Goal: Information Seeking & Learning: Learn about a topic

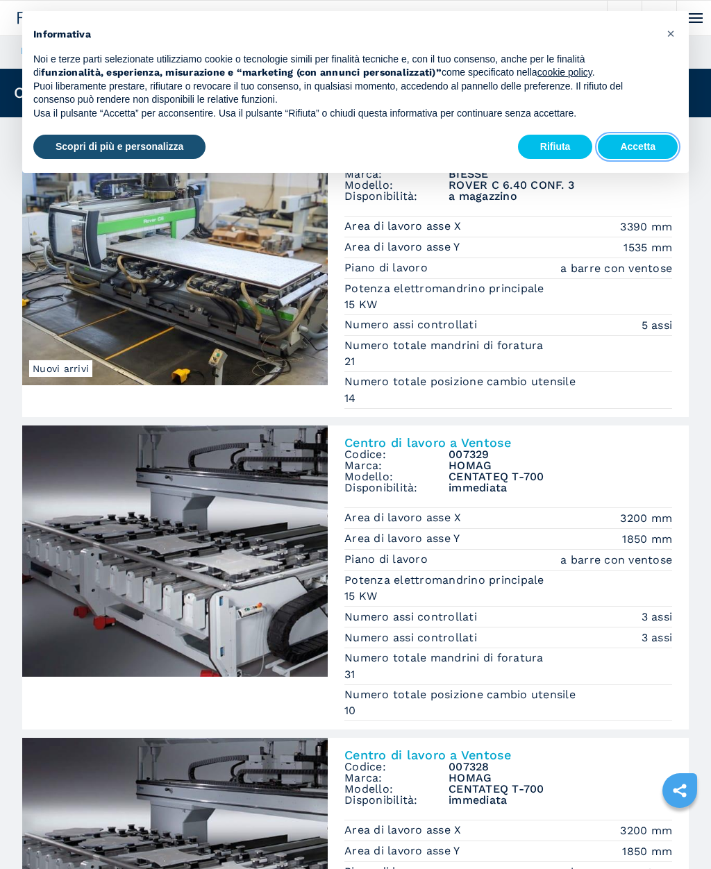
click at [635, 140] on button "Accetta" at bounding box center [638, 147] width 80 height 25
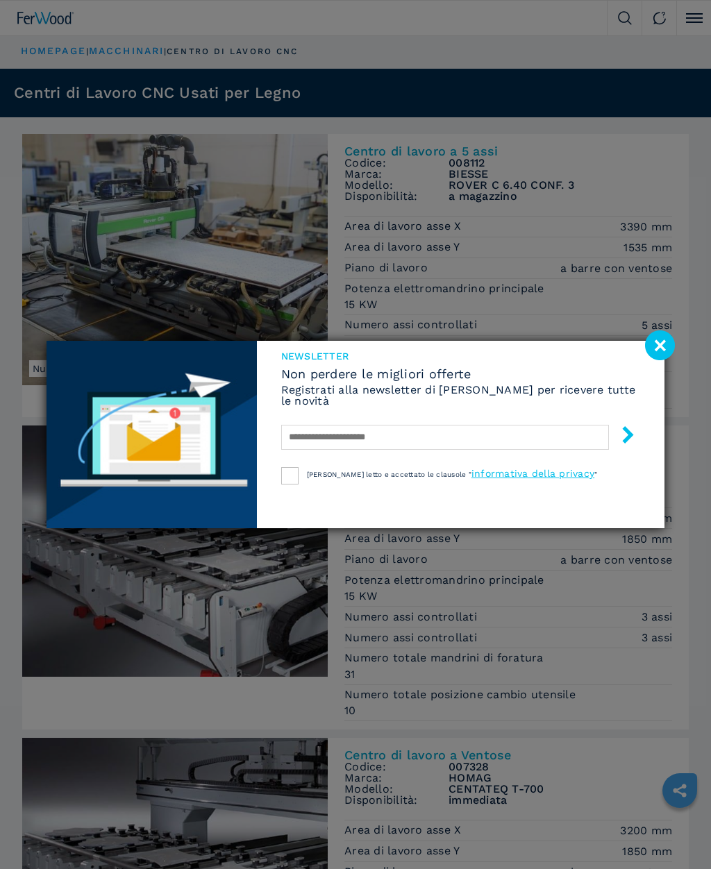
click at [670, 349] on image at bounding box center [660, 346] width 30 height 30
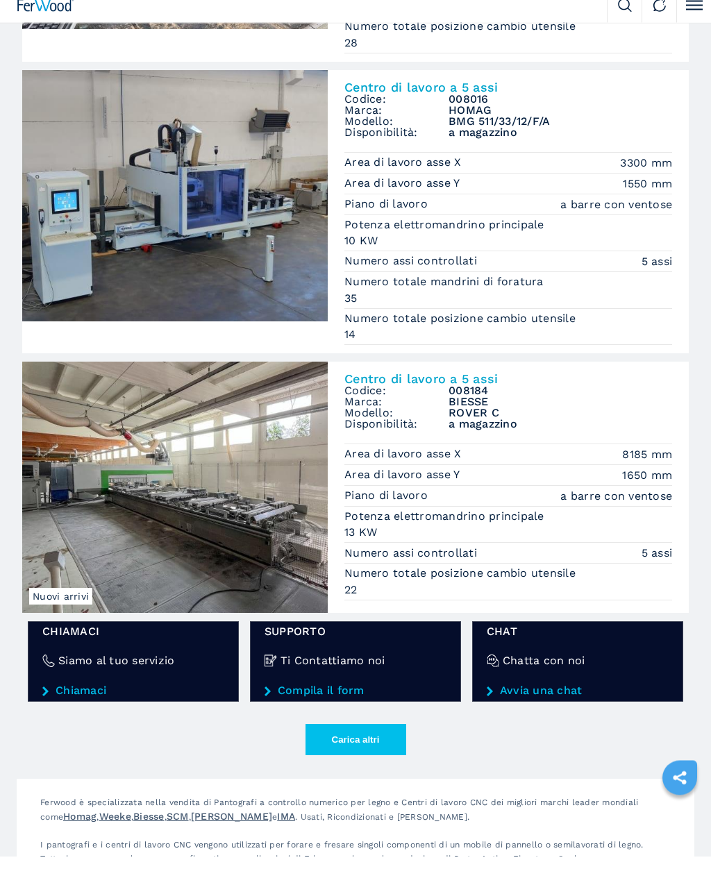
scroll to position [1888, 0]
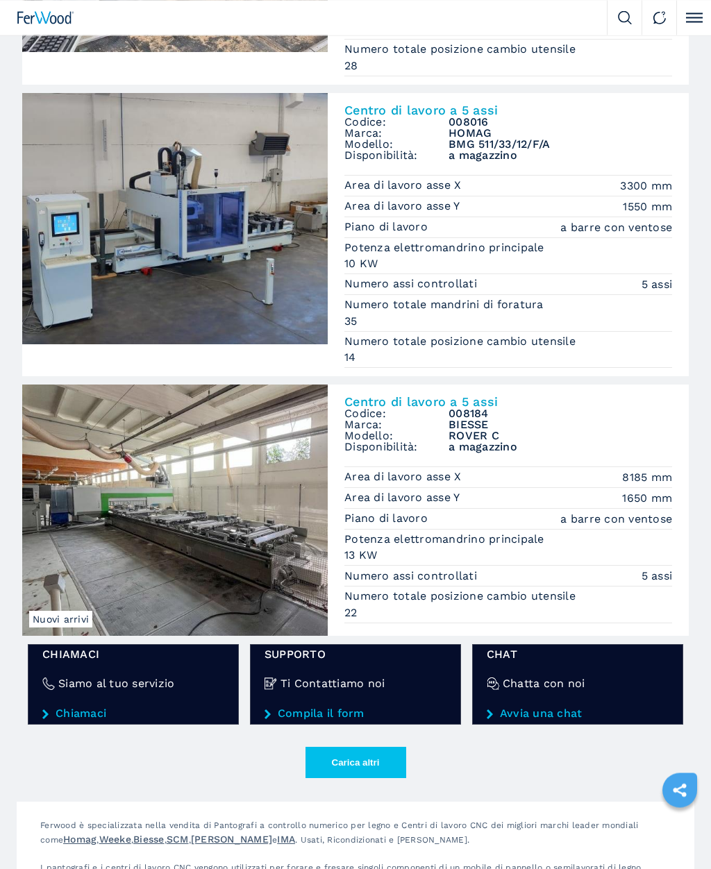
click at [63, 603] on img at bounding box center [175, 510] width 306 height 251
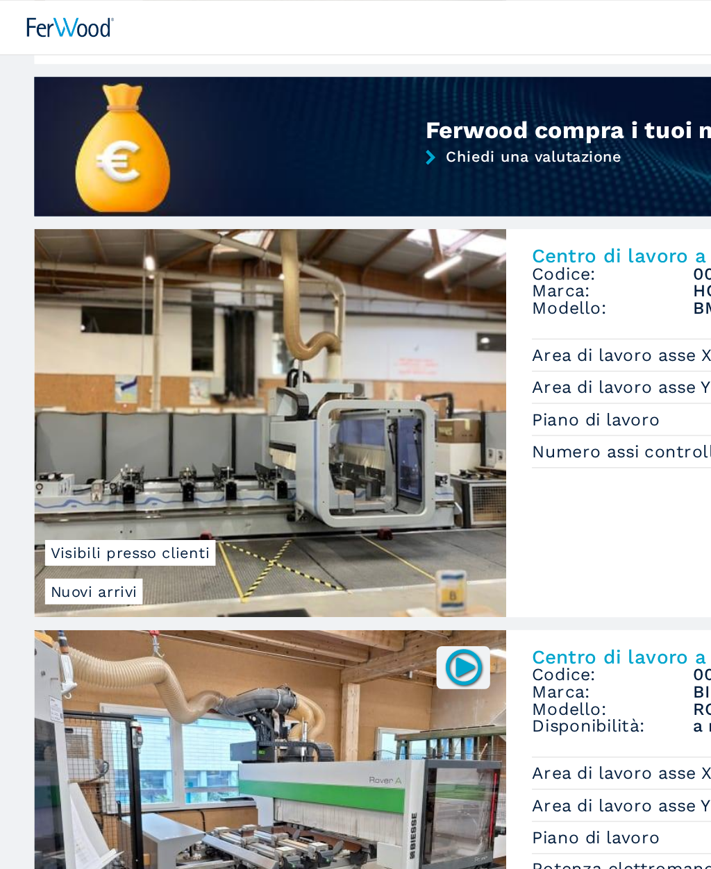
scroll to position [0, 0]
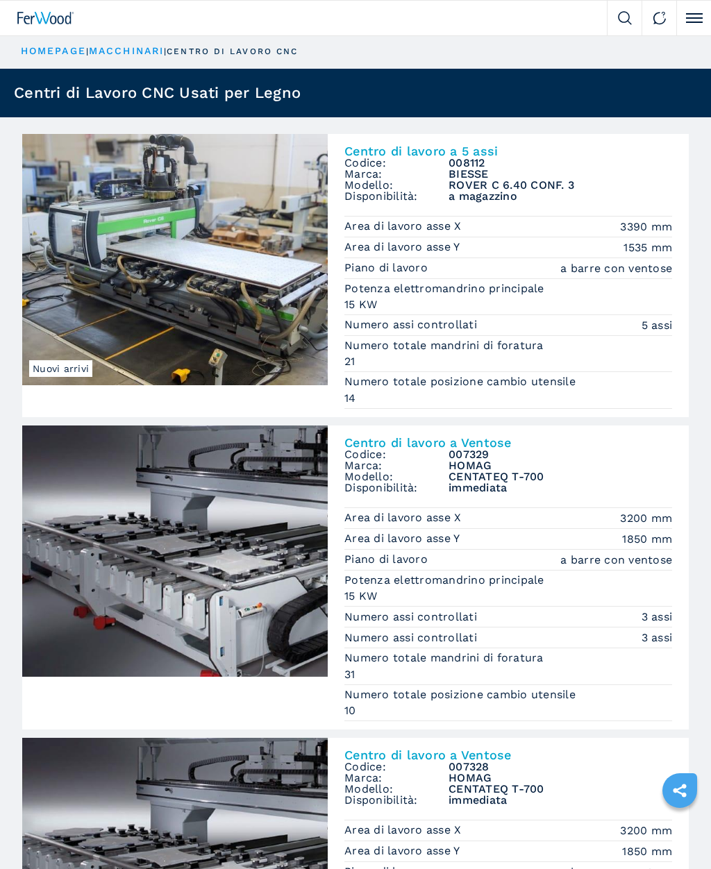
click at [170, 287] on img at bounding box center [175, 259] width 306 height 251
click at [122, 290] on img at bounding box center [175, 259] width 306 height 251
click at [66, 371] on span "Nuovi arrivi" at bounding box center [60, 368] width 63 height 17
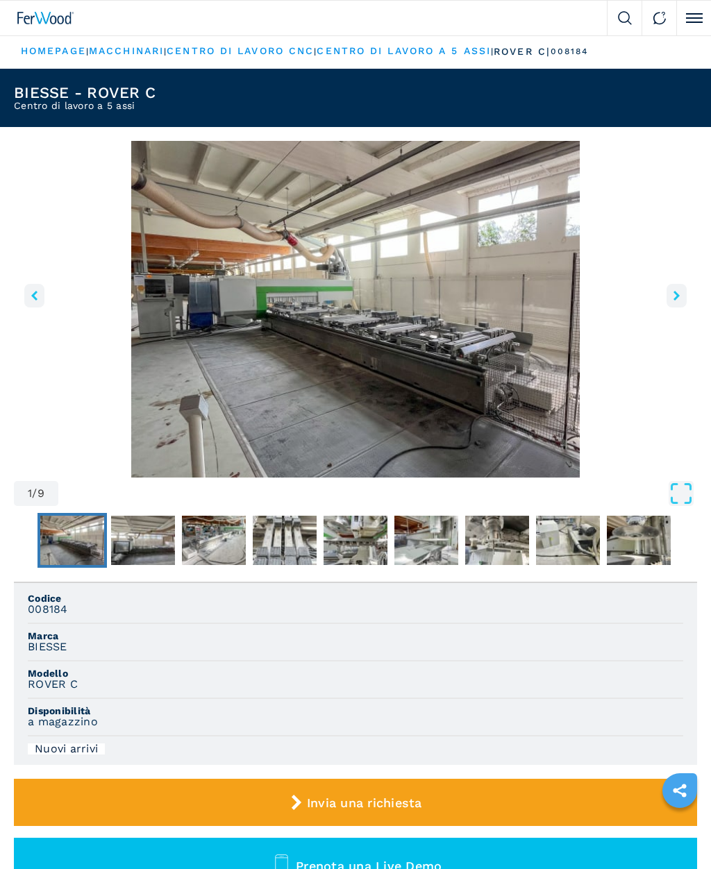
click at [411, 393] on img "Go to Slide 1" at bounding box center [355, 309] width 683 height 337
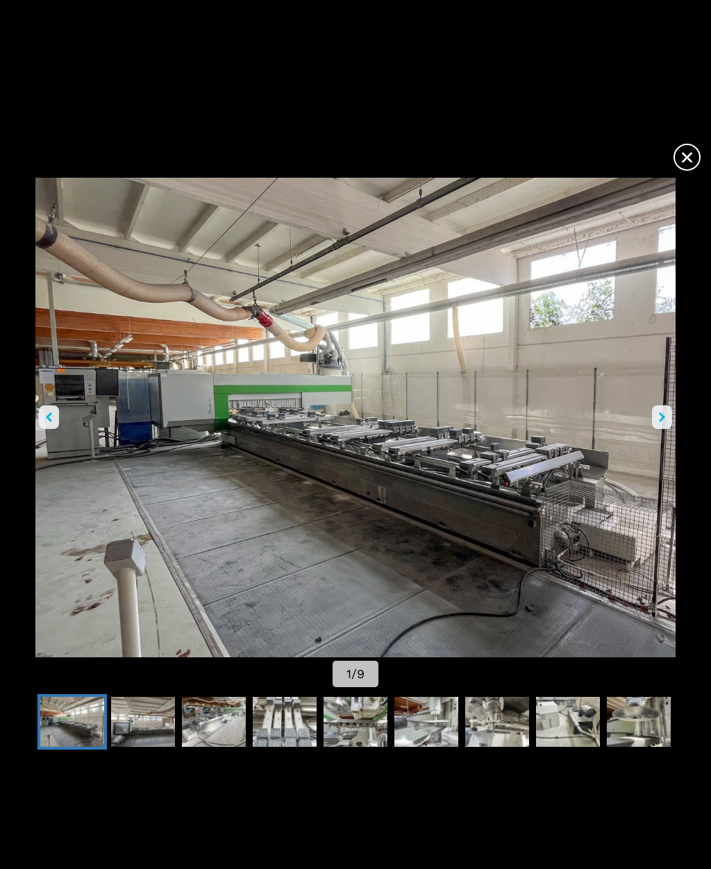
click at [667, 418] on button "right-button" at bounding box center [662, 418] width 20 height 24
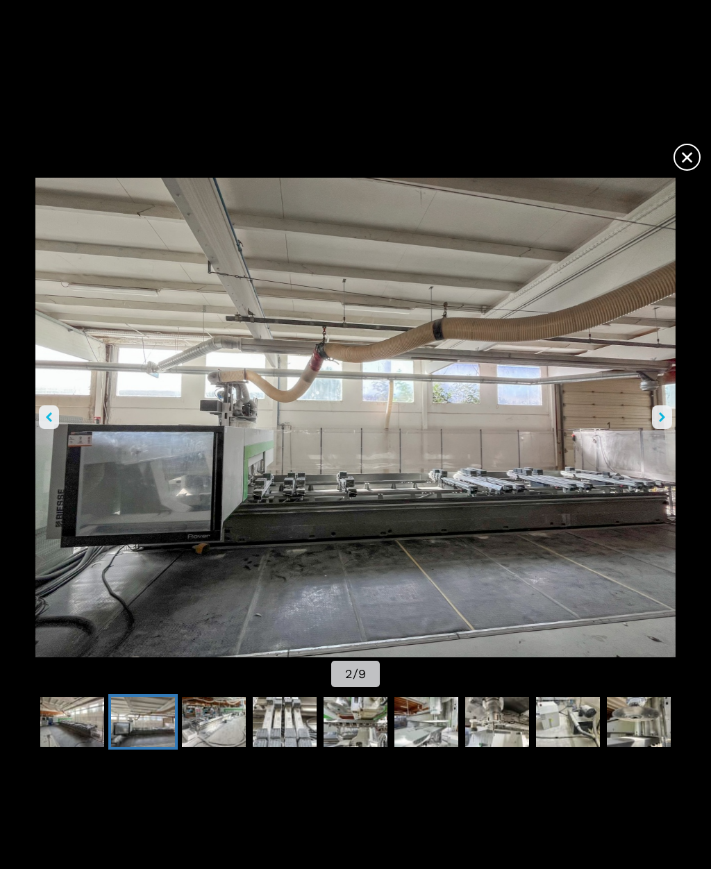
click at [674, 412] on img "Go to Slide 2" at bounding box center [355, 418] width 640 height 480
click at [662, 412] on icon "right-button" at bounding box center [662, 417] width 6 height 10
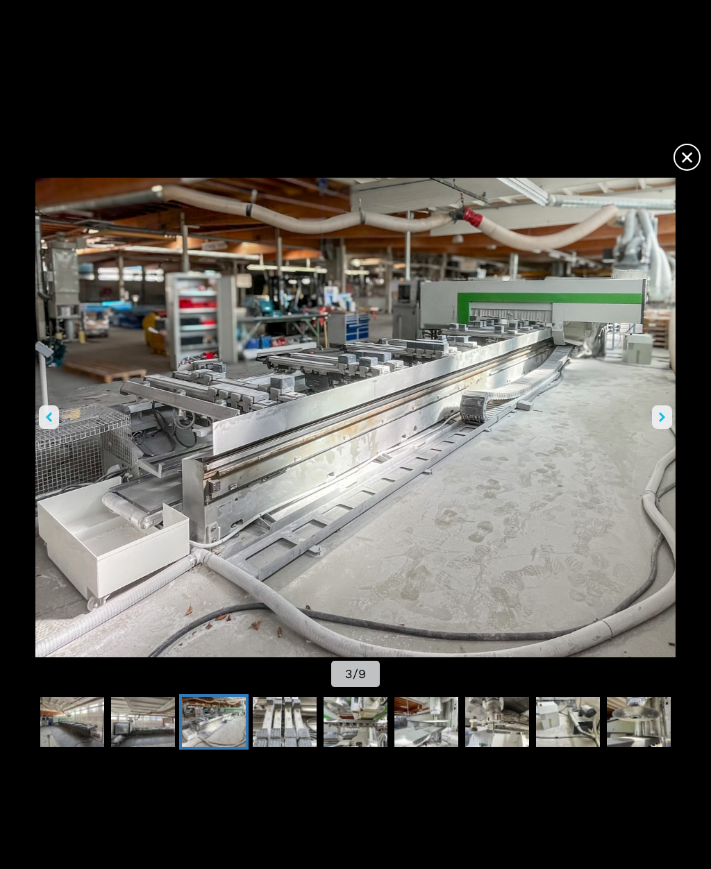
click at [665, 416] on icon "right-button" at bounding box center [662, 417] width 6 height 10
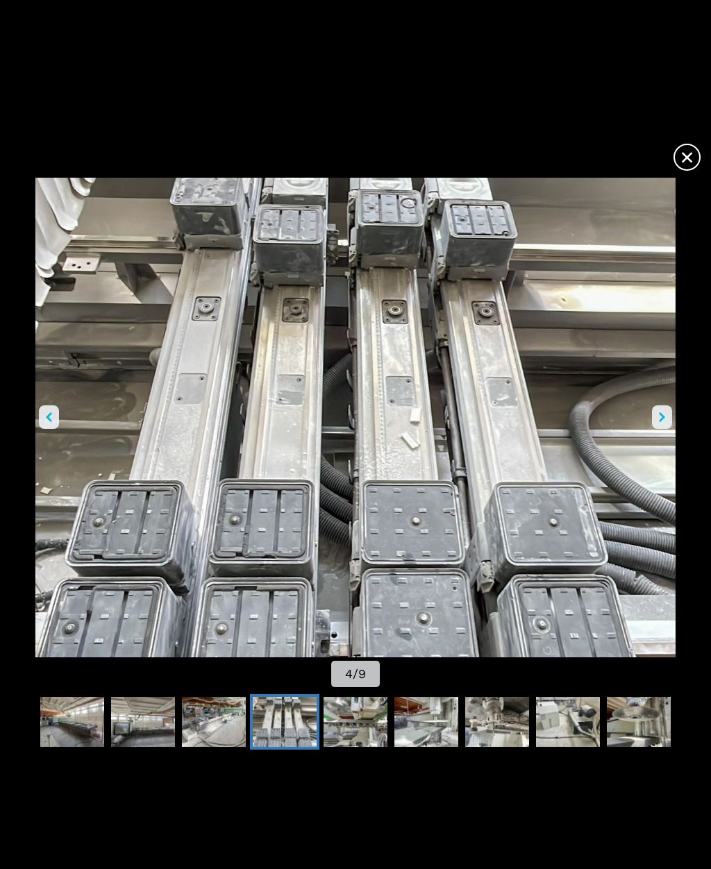
click at [664, 412] on icon "right-button" at bounding box center [662, 417] width 6 height 10
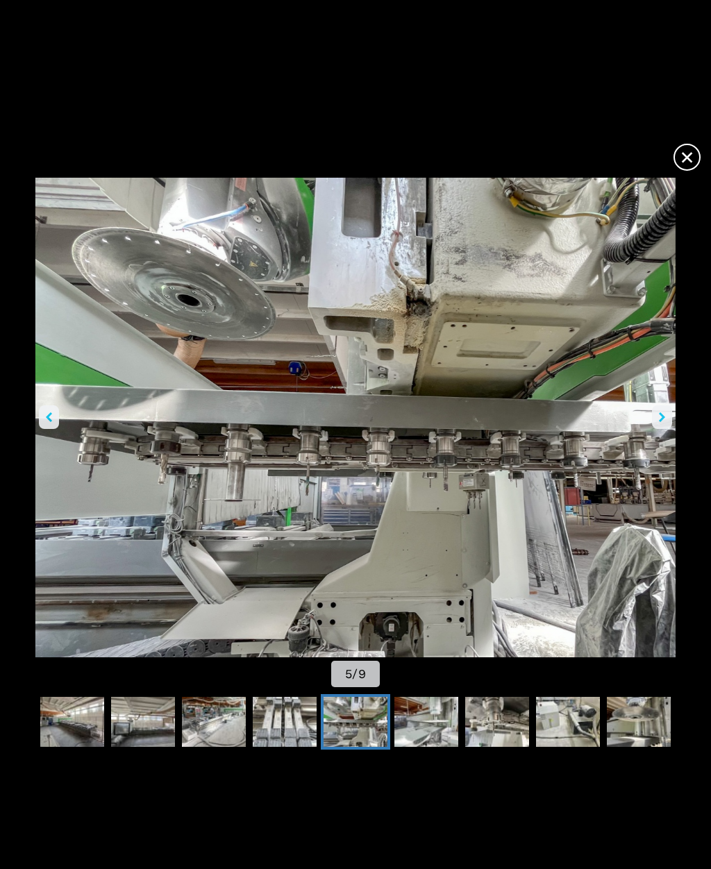
click at [666, 420] on button "right-button" at bounding box center [662, 418] width 20 height 24
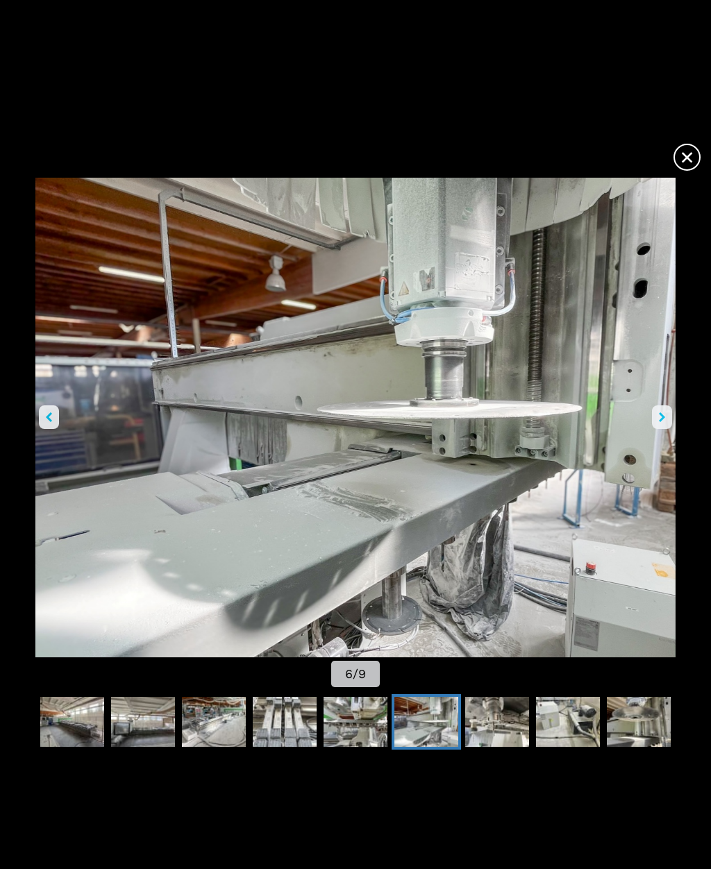
click at [665, 417] on icon "right-button" at bounding box center [662, 417] width 6 height 10
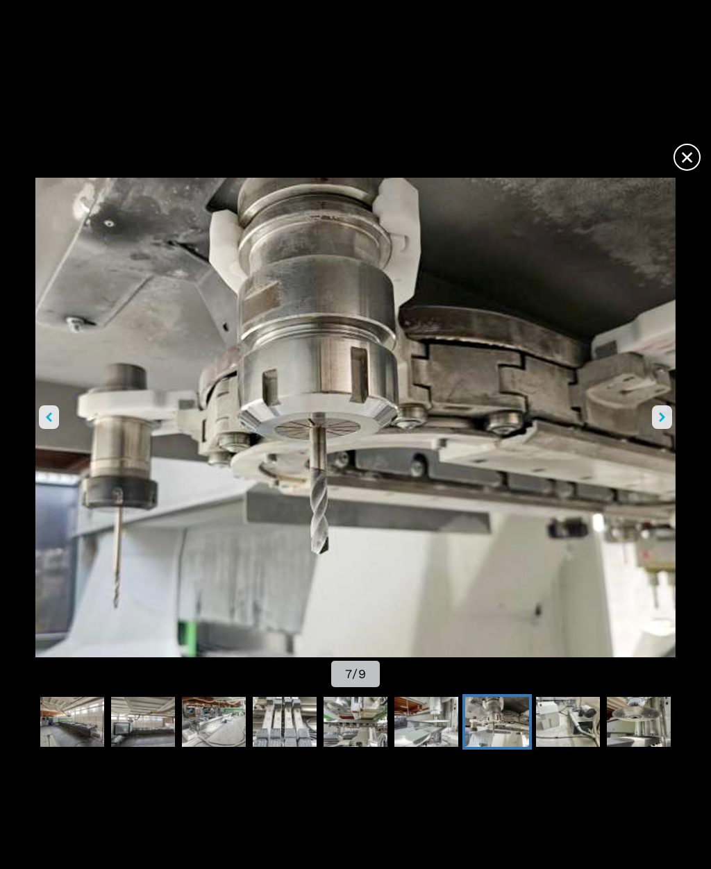
click at [664, 417] on icon "right-button" at bounding box center [662, 417] width 6 height 10
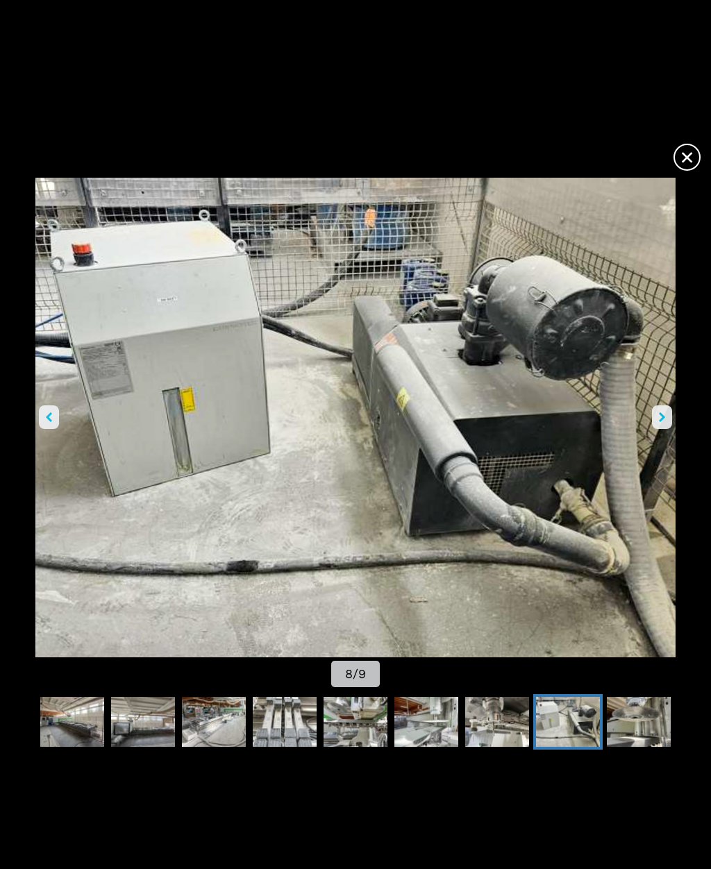
click at [659, 414] on icon "right-button" at bounding box center [662, 417] width 6 height 10
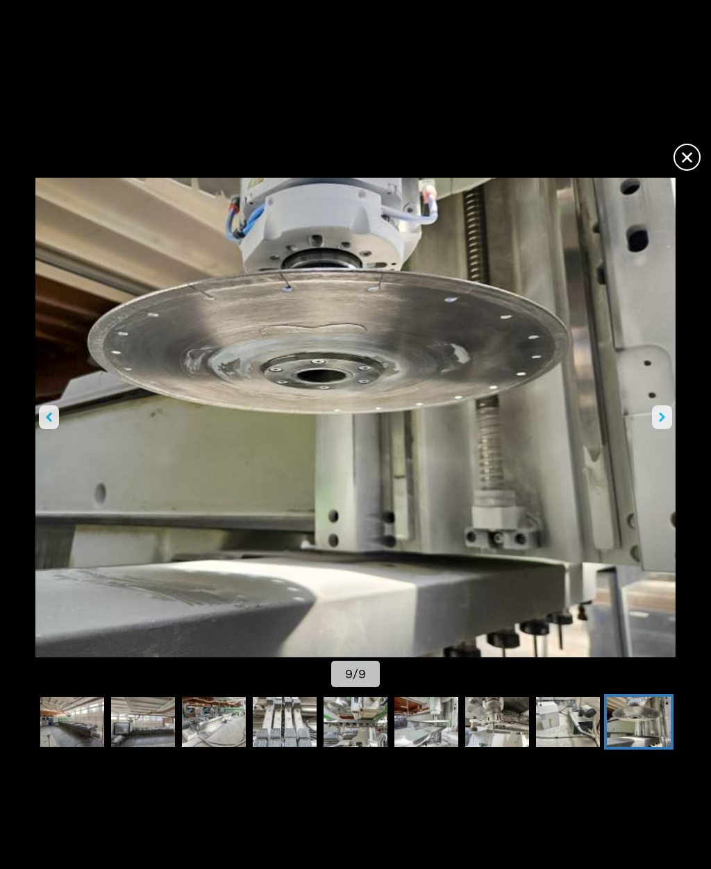
click at [665, 410] on button "right-button" at bounding box center [662, 418] width 20 height 24
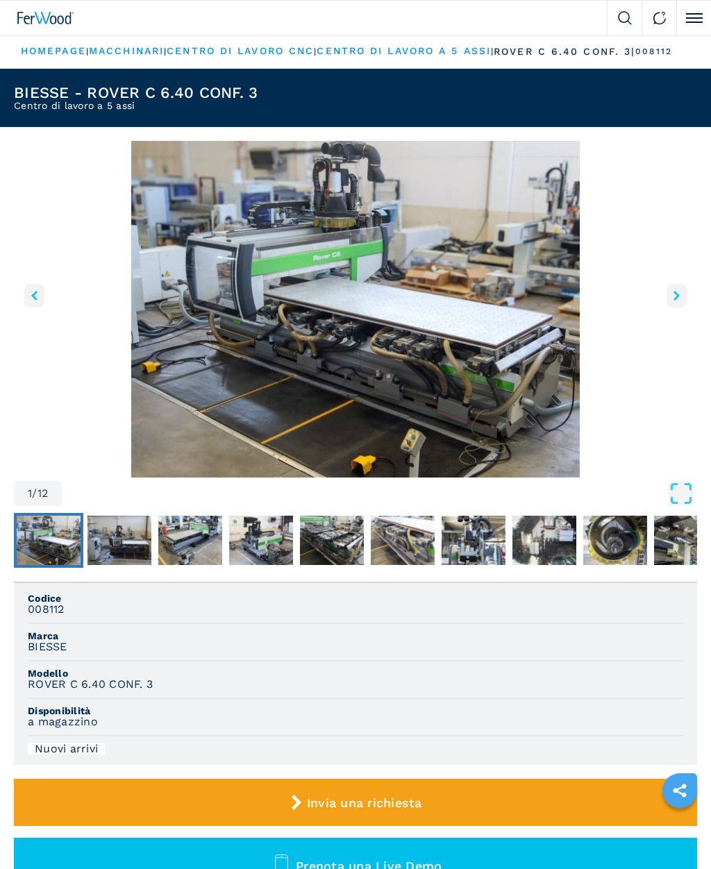
click at [668, 308] on button "right-button" at bounding box center [677, 296] width 20 height 24
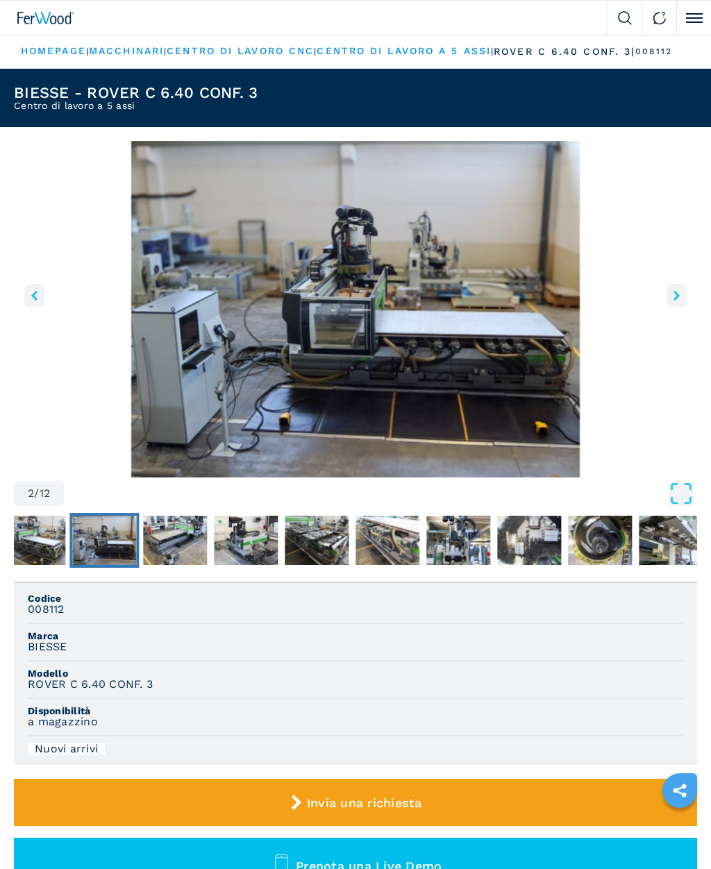
click at [675, 308] on button "right-button" at bounding box center [677, 296] width 20 height 24
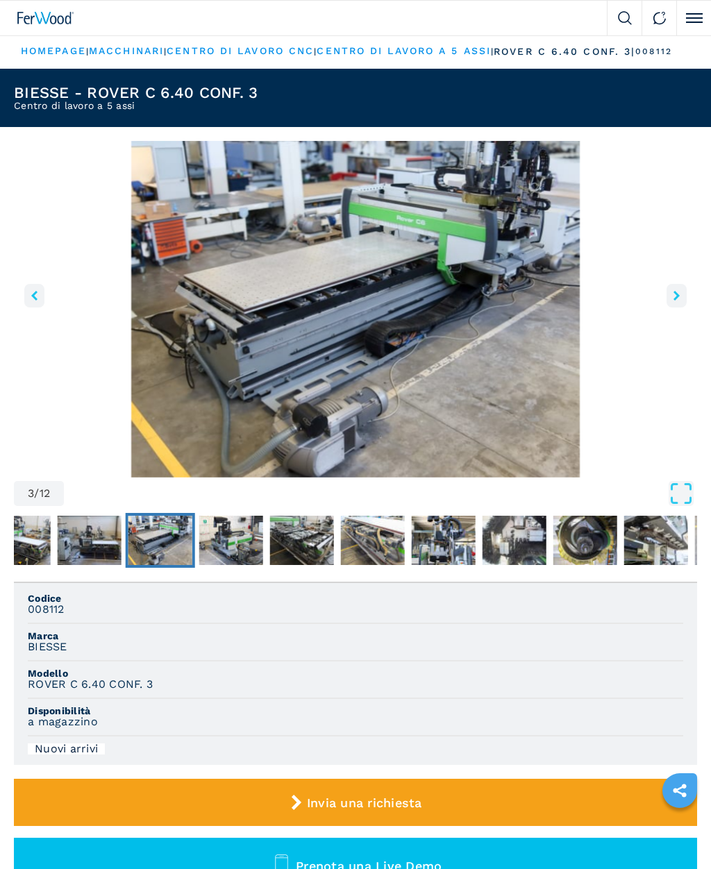
click at [676, 308] on button "right-button" at bounding box center [677, 296] width 20 height 24
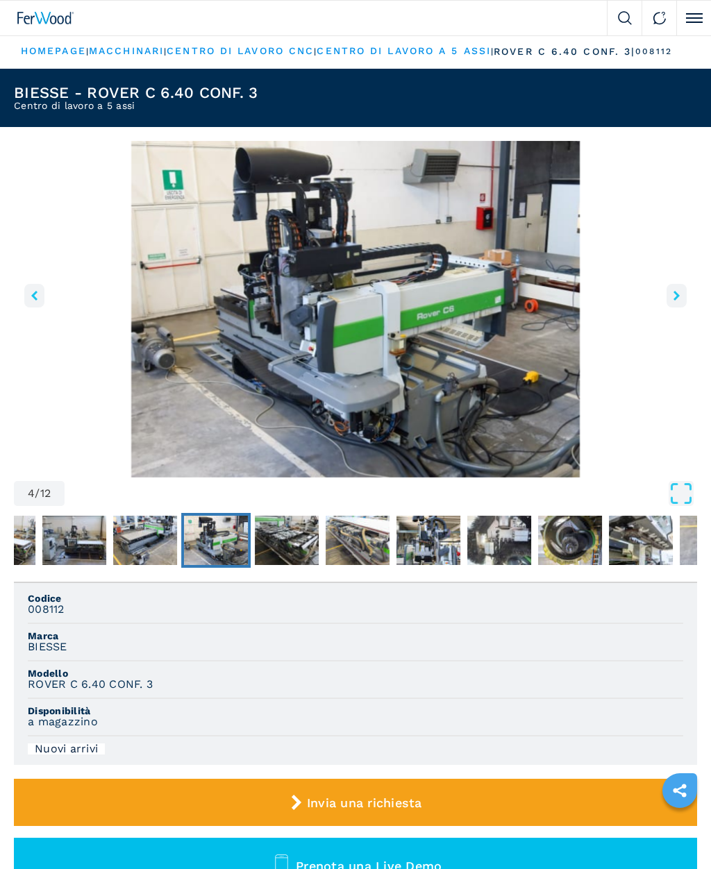
click at [673, 308] on button "right-button" at bounding box center [677, 296] width 20 height 24
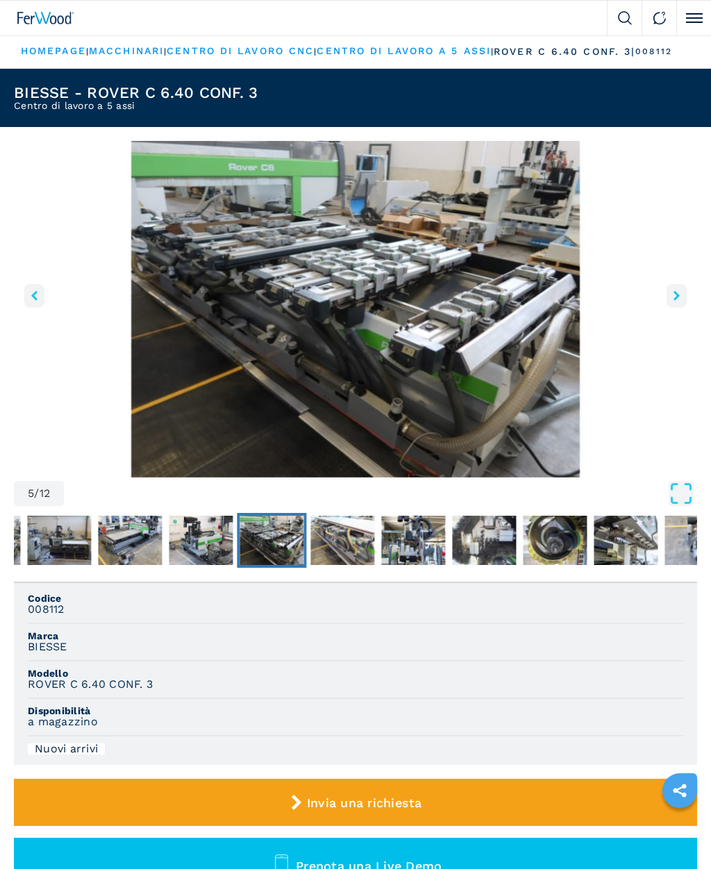
click at [671, 308] on button "right-button" at bounding box center [677, 296] width 20 height 24
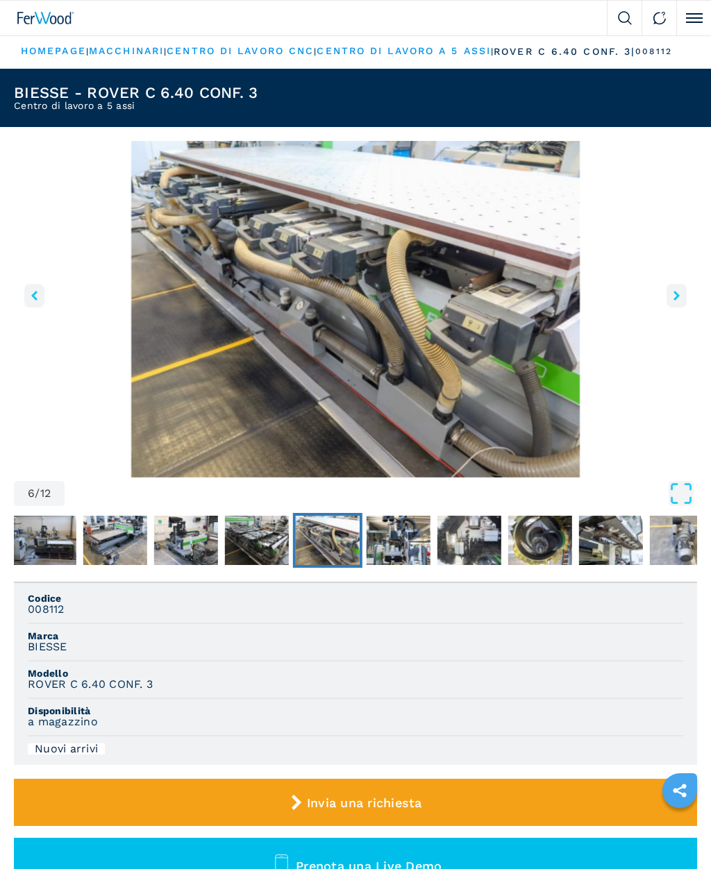
click at [671, 308] on button "right-button" at bounding box center [677, 296] width 20 height 24
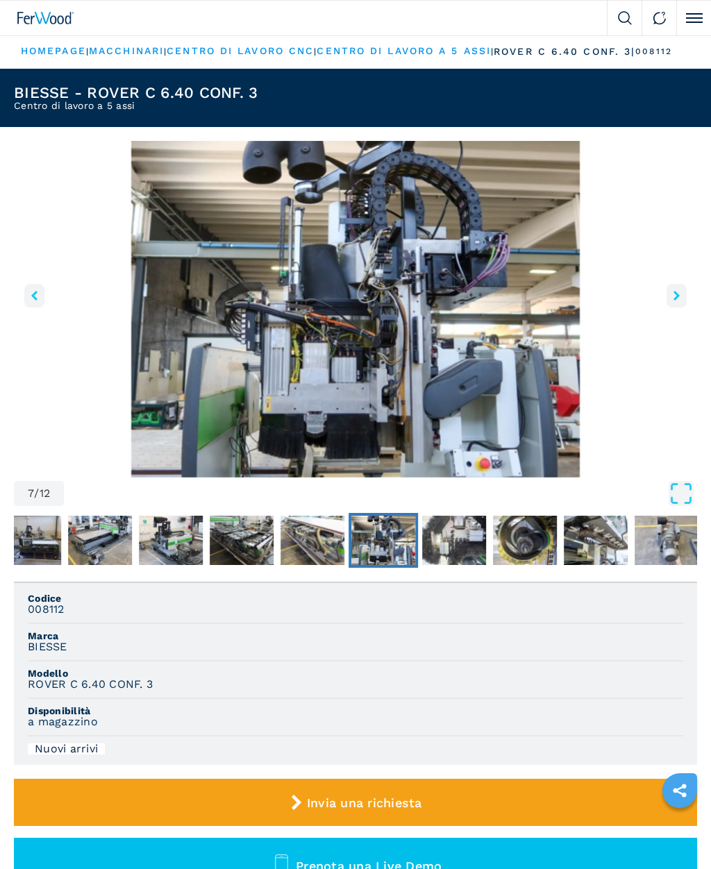
click at [670, 308] on button "right-button" at bounding box center [677, 296] width 20 height 24
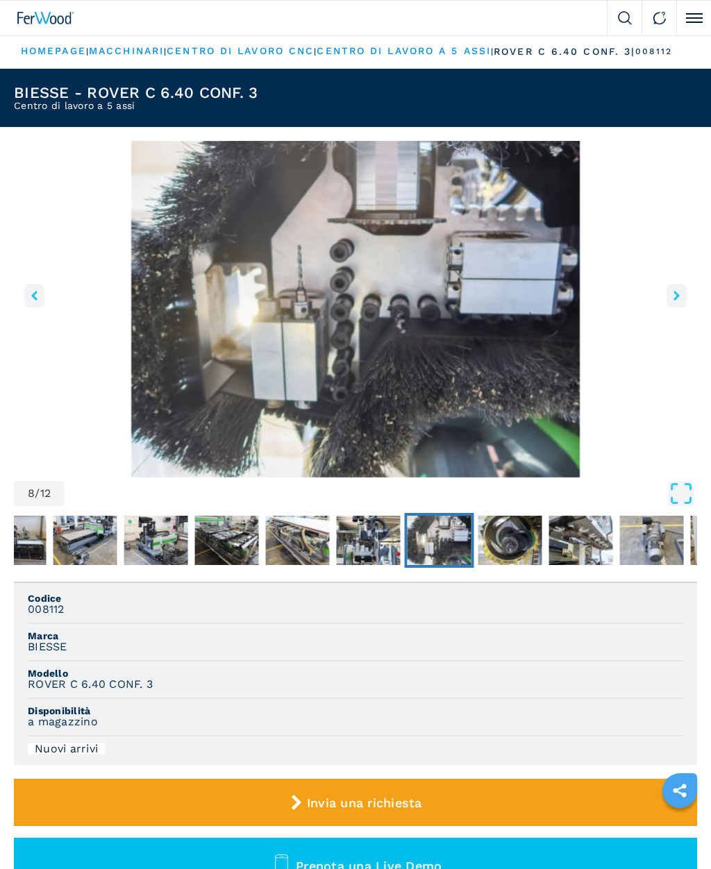
click at [669, 308] on button "right-button" at bounding box center [677, 296] width 20 height 24
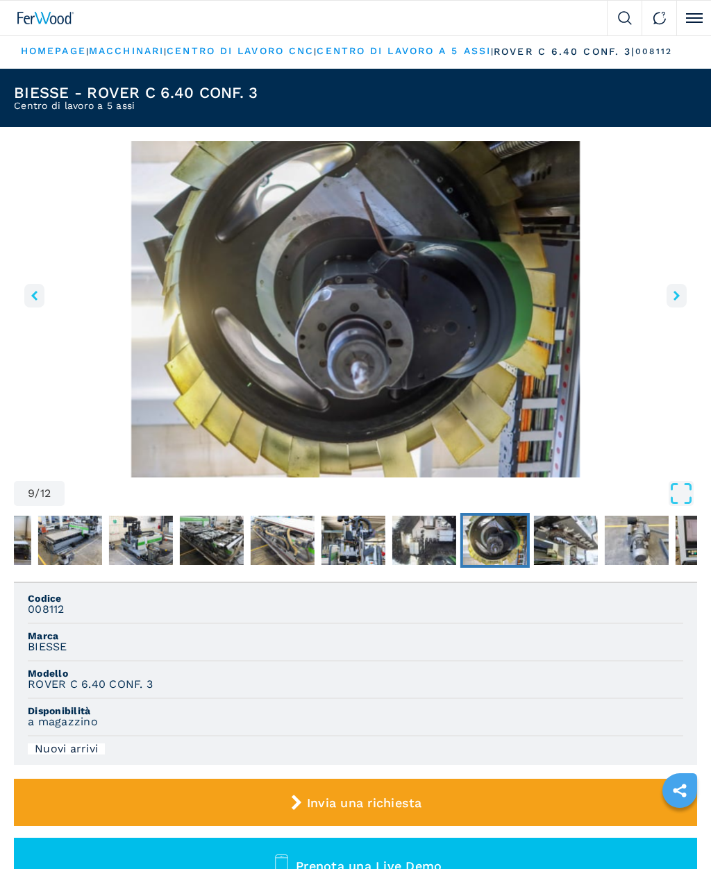
click at [676, 301] on icon "right-button" at bounding box center [677, 296] width 6 height 10
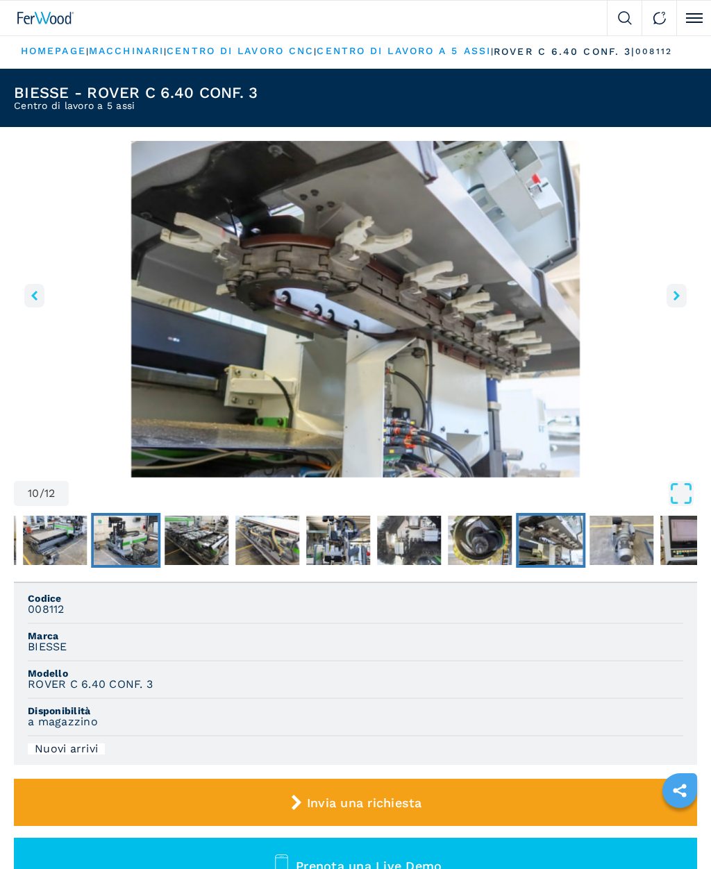
click at [128, 553] on img "Go to Slide 4" at bounding box center [126, 541] width 64 height 50
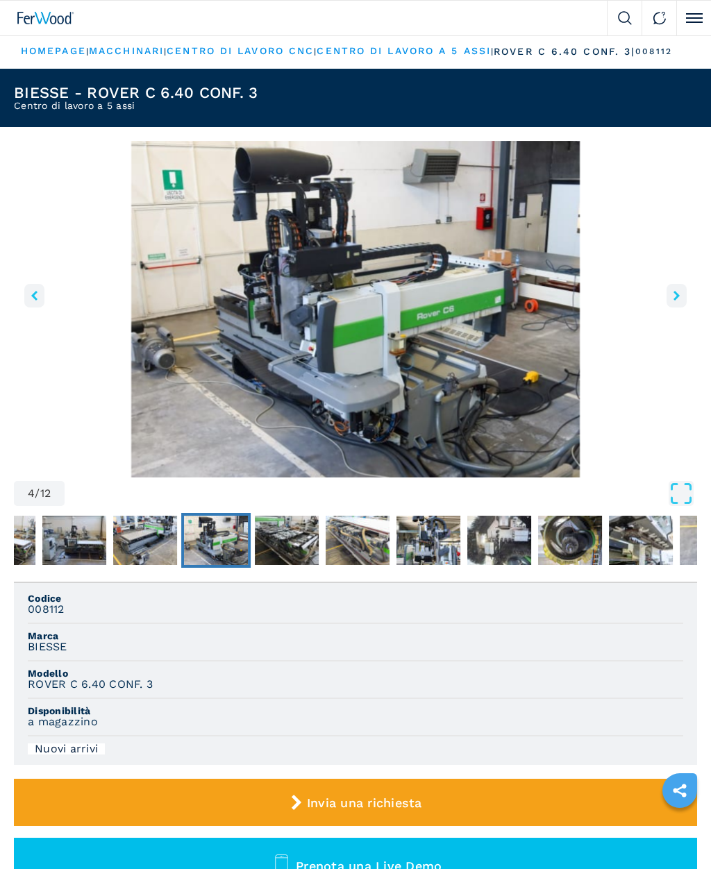
click at [214, 549] on img "Go to Slide 4" at bounding box center [216, 541] width 64 height 50
click at [230, 547] on img "Go to Slide 4" at bounding box center [216, 541] width 64 height 50
click at [433, 552] on img "Go to Slide 7" at bounding box center [428, 541] width 64 height 50
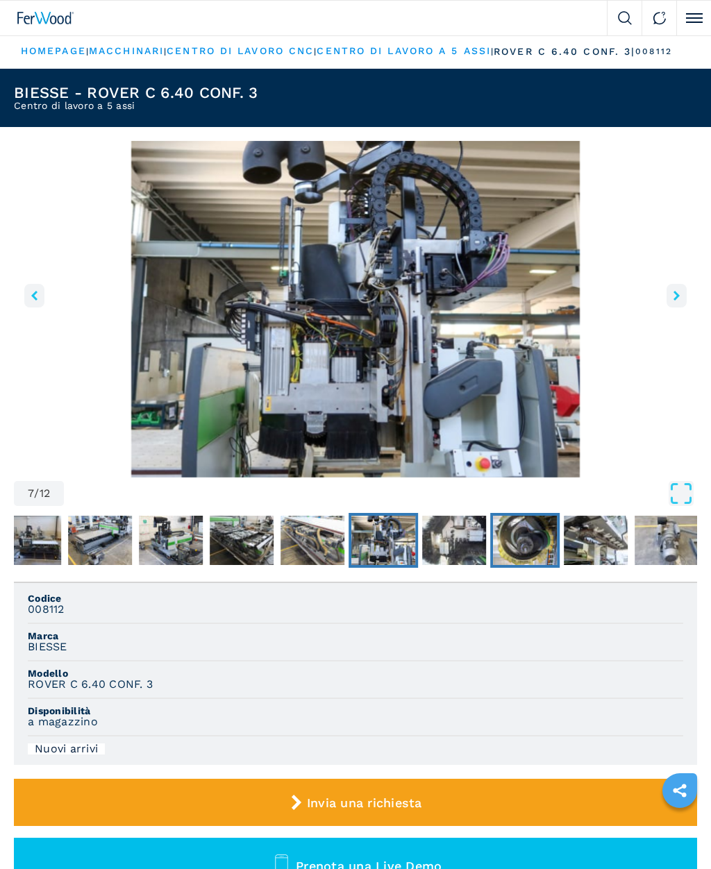
click at [533, 546] on img "Go to Slide 9" at bounding box center [525, 541] width 64 height 50
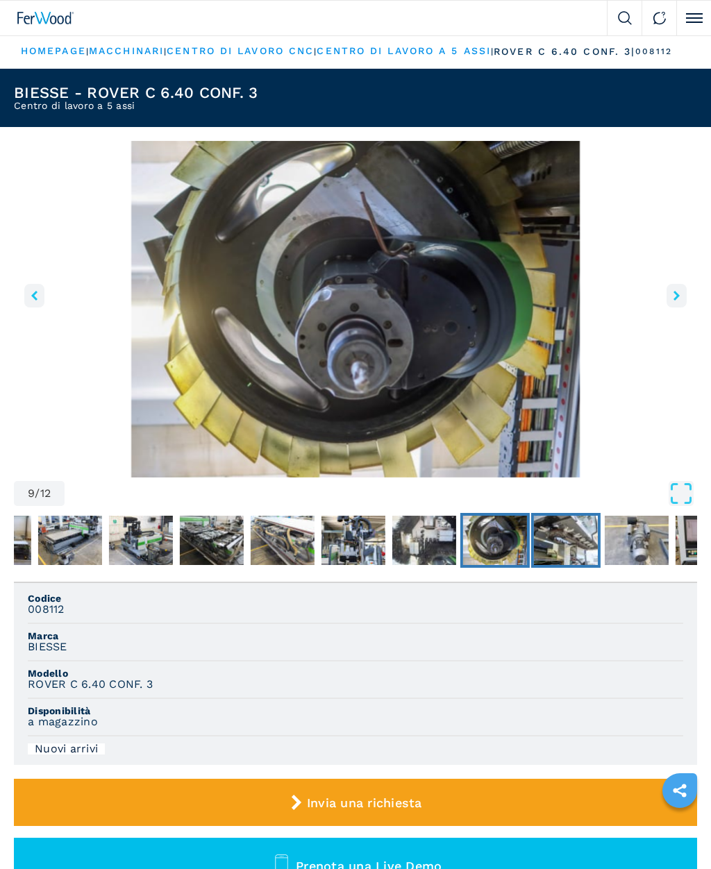
click at [571, 547] on img "Go to Slide 10" at bounding box center [566, 541] width 64 height 50
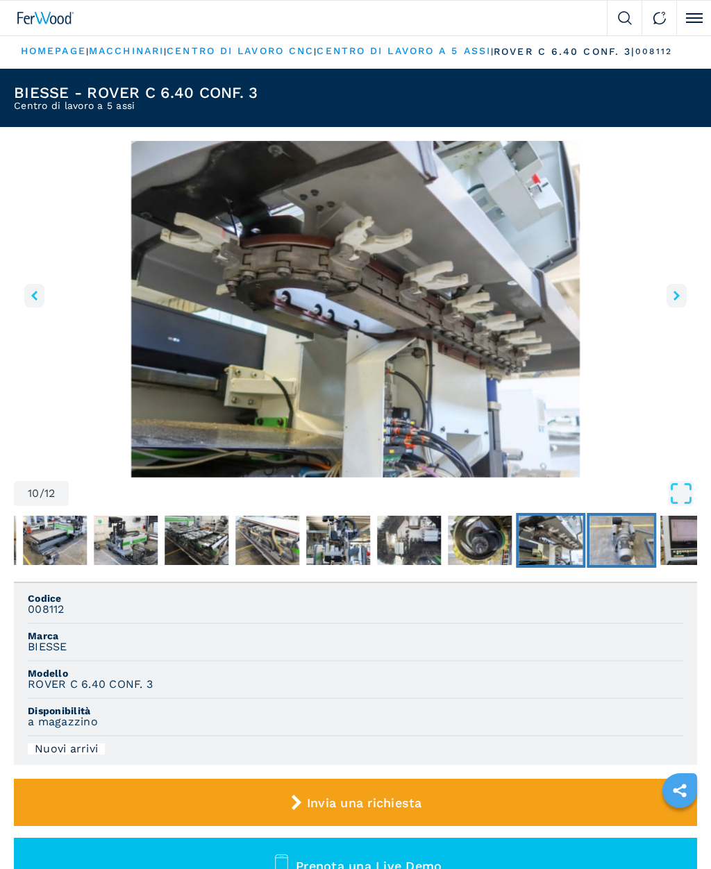
click at [622, 551] on img "Go to Slide 11" at bounding box center [622, 541] width 64 height 50
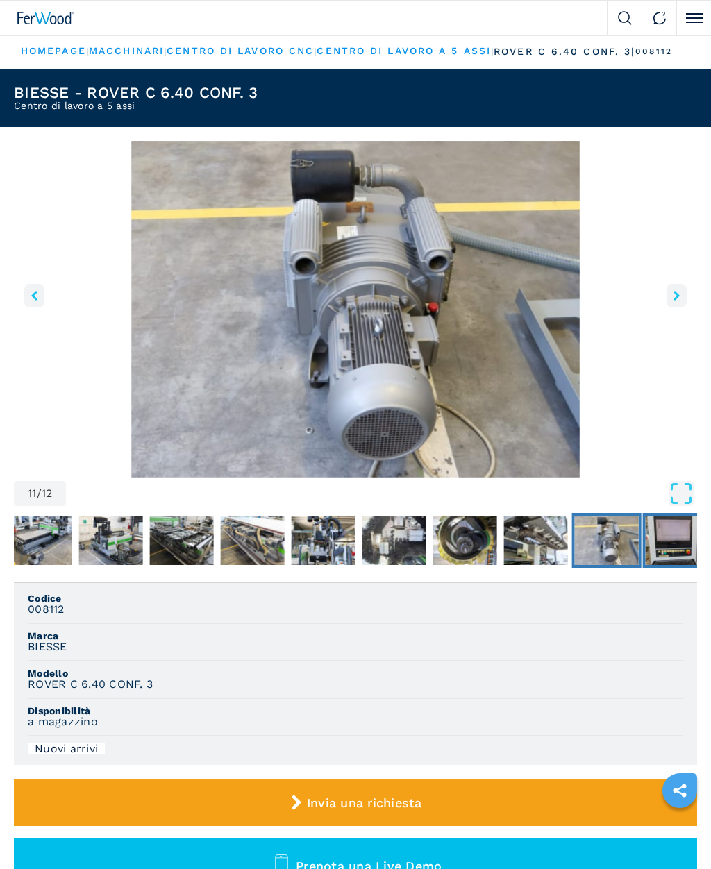
click at [668, 550] on img "Go to Slide 12" at bounding box center [678, 541] width 64 height 50
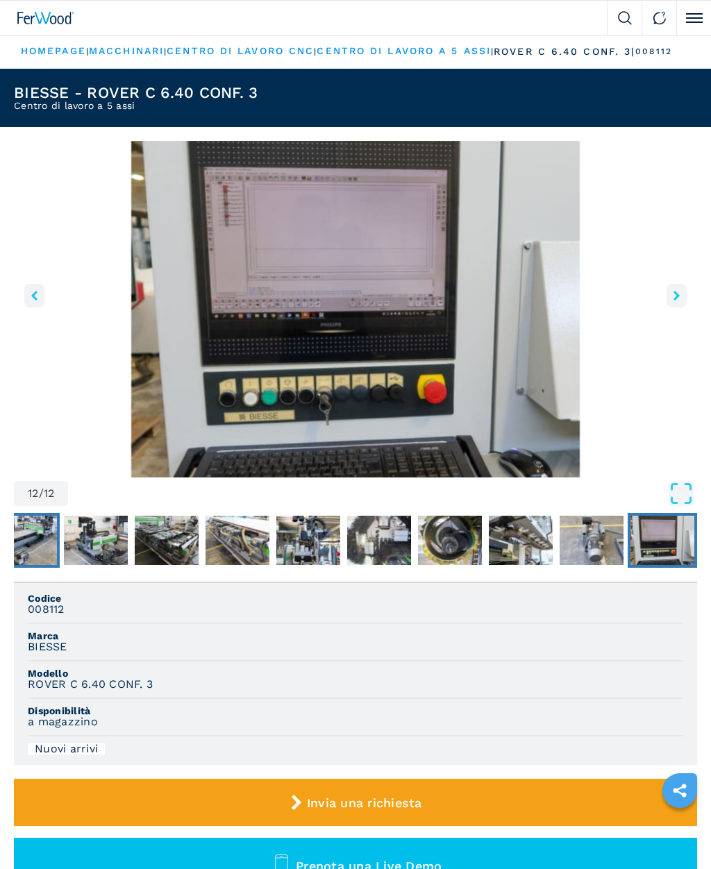
click at [37, 550] on img "Go to Slide 3" at bounding box center [25, 541] width 64 height 50
